Goal: Transaction & Acquisition: Download file/media

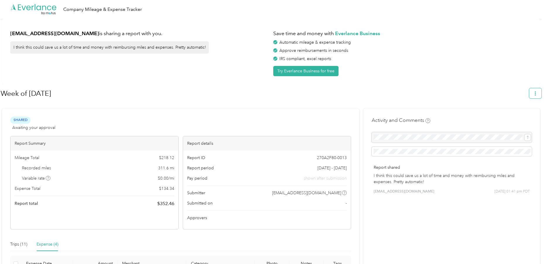
click at [538, 95] on icon "button" at bounding box center [536, 93] width 4 height 4
click at [520, 118] on span "Download" at bounding box center [521, 121] width 19 height 6
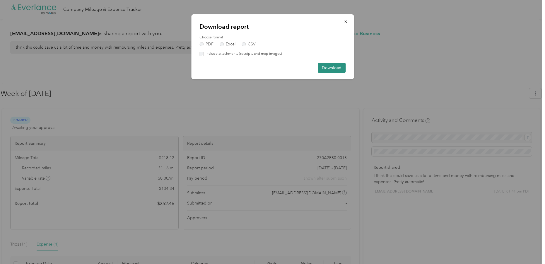
click at [337, 69] on button "Download" at bounding box center [332, 68] width 28 height 10
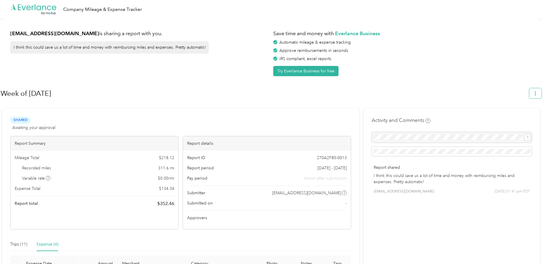
click at [538, 97] on button "button" at bounding box center [535, 93] width 12 height 10
click at [520, 118] on span "Download" at bounding box center [521, 121] width 19 height 6
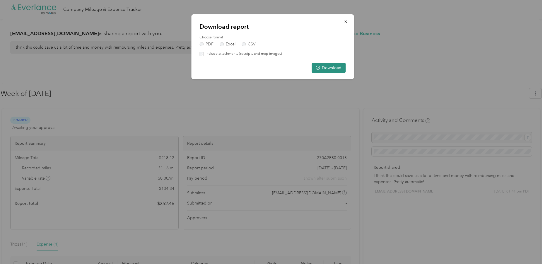
click at [331, 69] on button "Download" at bounding box center [329, 68] width 34 height 10
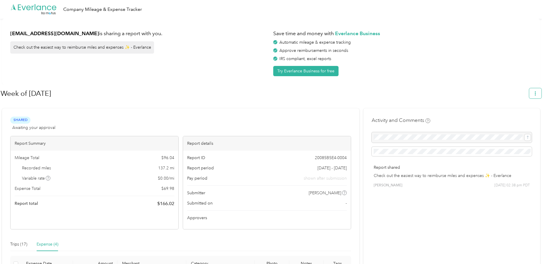
click at [539, 97] on button "button" at bounding box center [535, 93] width 12 height 10
click at [517, 118] on span "Download" at bounding box center [521, 121] width 19 height 6
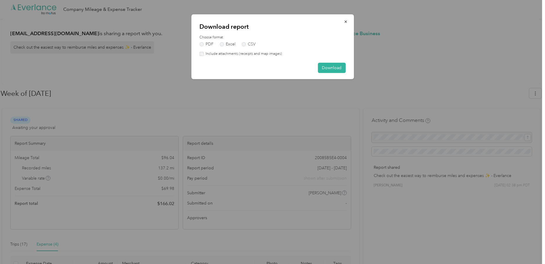
click at [206, 55] on label "Include attachments (receipts and map images)" at bounding box center [243, 53] width 79 height 5
click at [330, 69] on button "Download" at bounding box center [332, 68] width 28 height 10
